Goal: Information Seeking & Learning: Learn about a topic

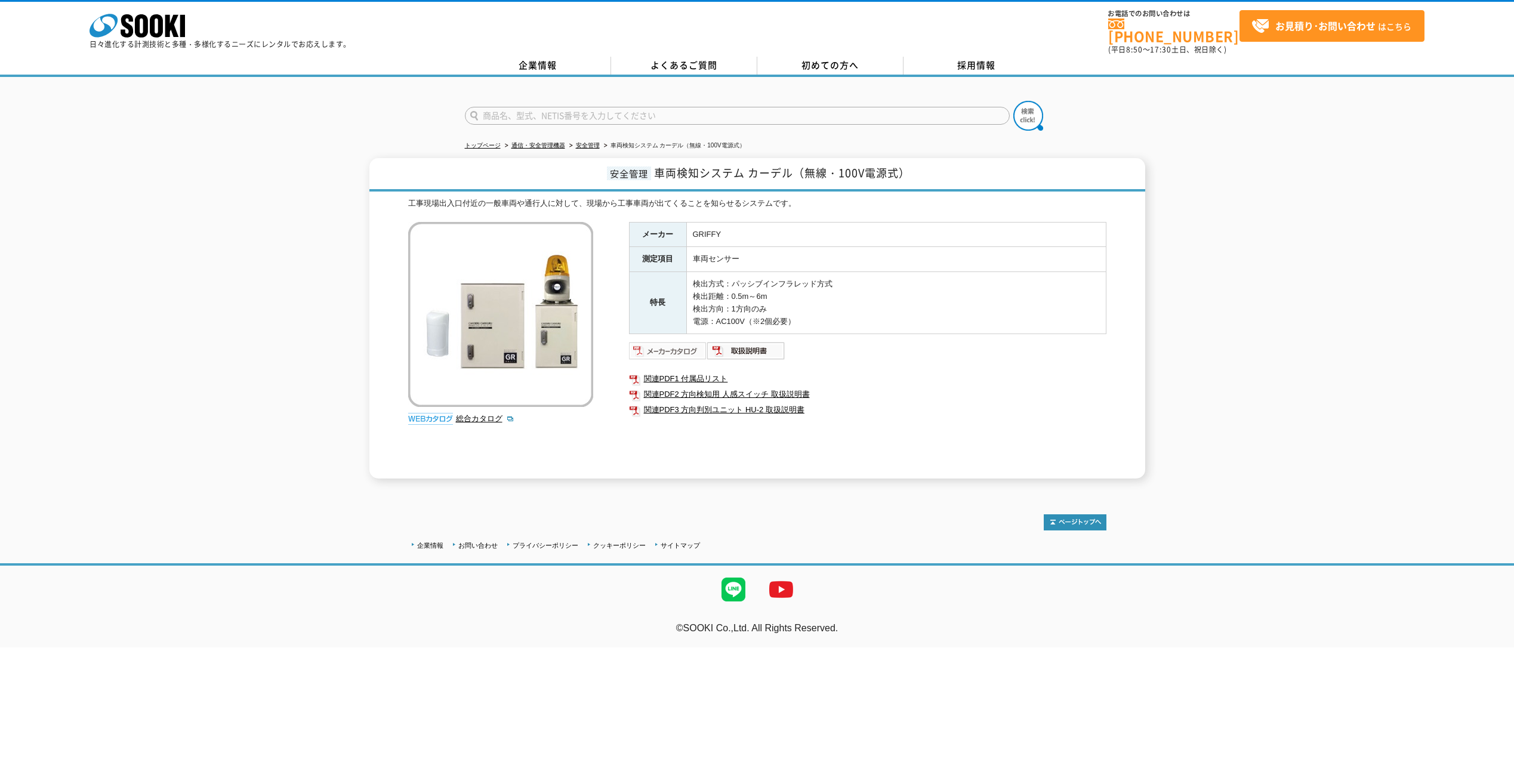
click at [687, 343] on img at bounding box center [667, 351] width 78 height 19
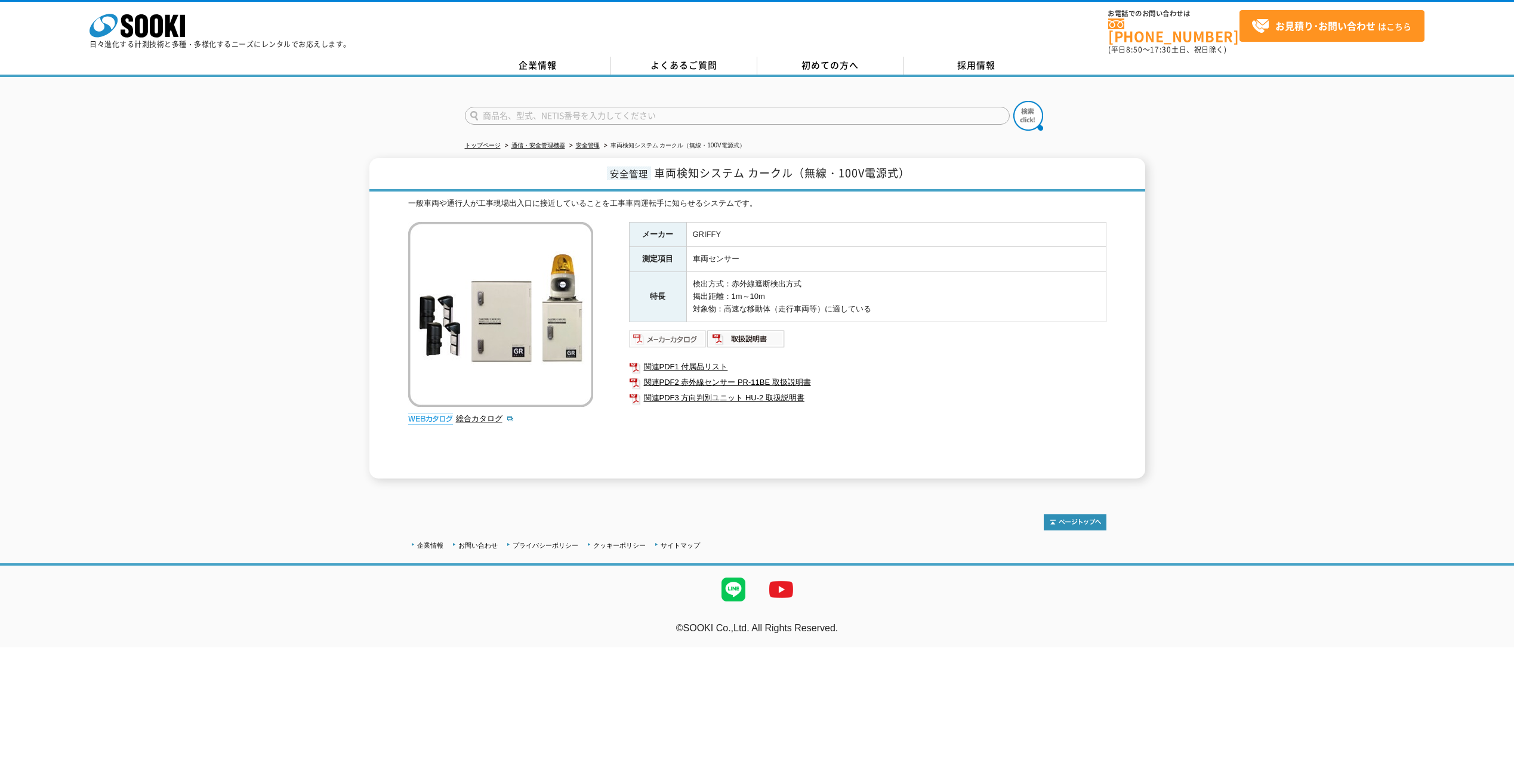
click at [683, 330] on img at bounding box center [667, 339] width 78 height 19
click at [668, 330] on img at bounding box center [667, 339] width 78 height 19
